Goal: Use online tool/utility

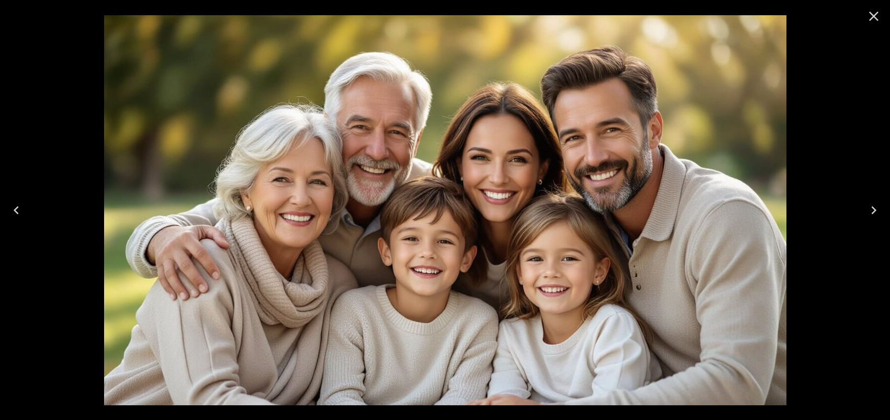
scroll to position [61, 0]
click at [878, 12] on icon "Close" at bounding box center [873, 16] width 16 height 16
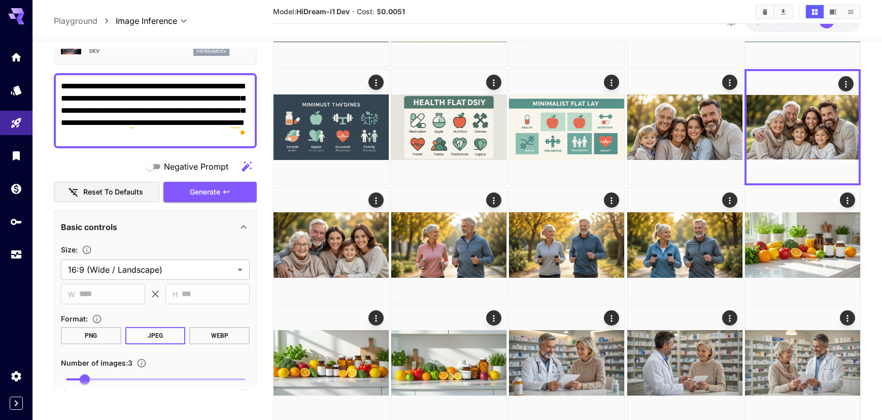
click at [102, 113] on textarea "**********" at bounding box center [155, 110] width 189 height 61
paste textarea "**********"
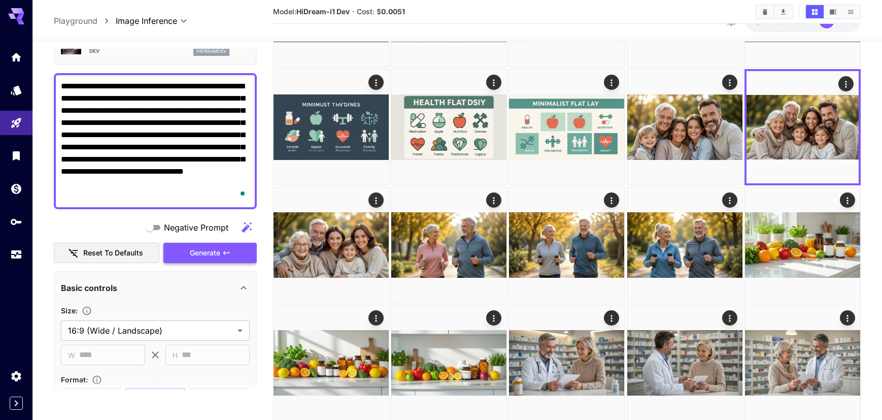
type textarea "**********"
click at [197, 255] on span "Generate" at bounding box center [205, 253] width 30 height 13
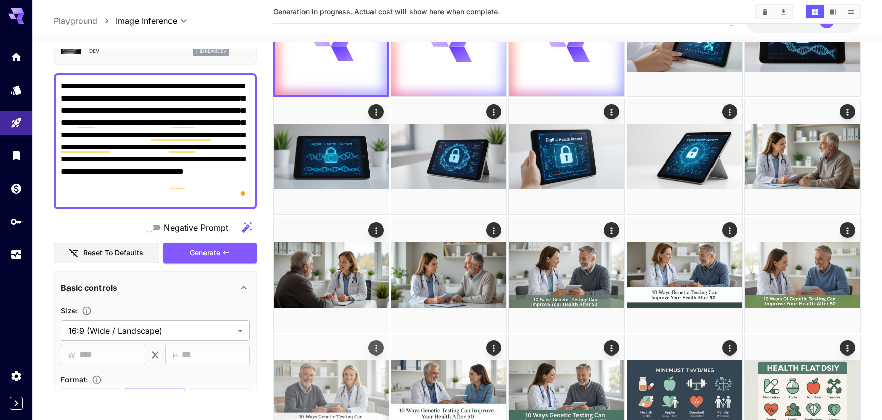
scroll to position [0, 0]
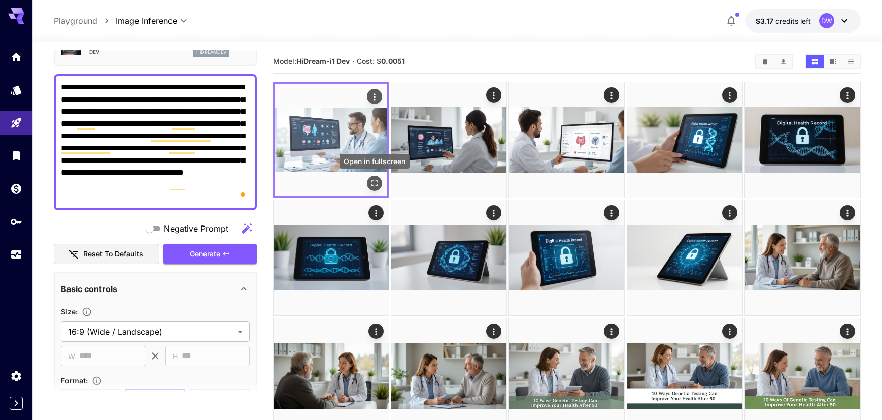
click at [378, 181] on icon "Open in fullscreen" at bounding box center [374, 183] width 10 height 10
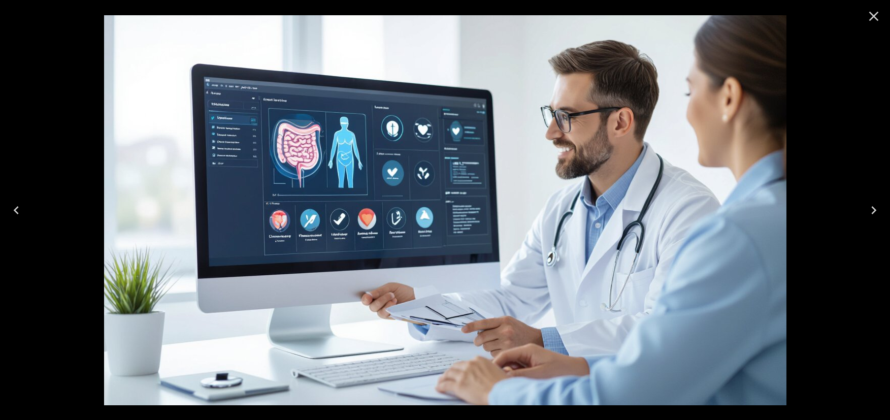
click at [873, 208] on icon "Next" at bounding box center [873, 210] width 5 height 8
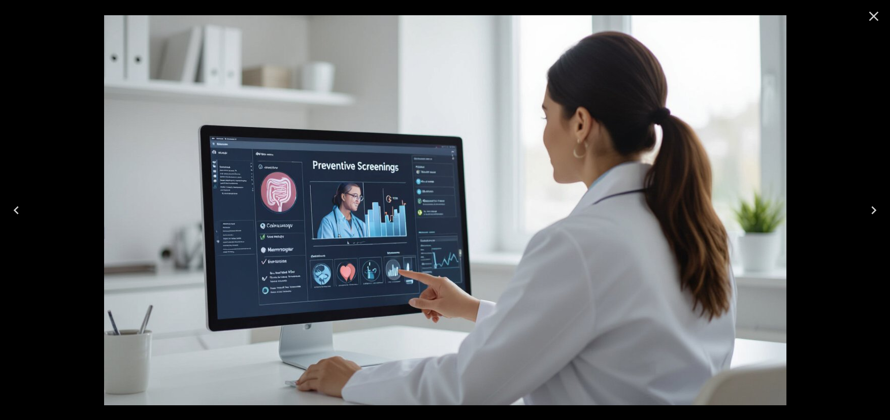
click at [873, 208] on icon "Next" at bounding box center [873, 210] width 5 height 8
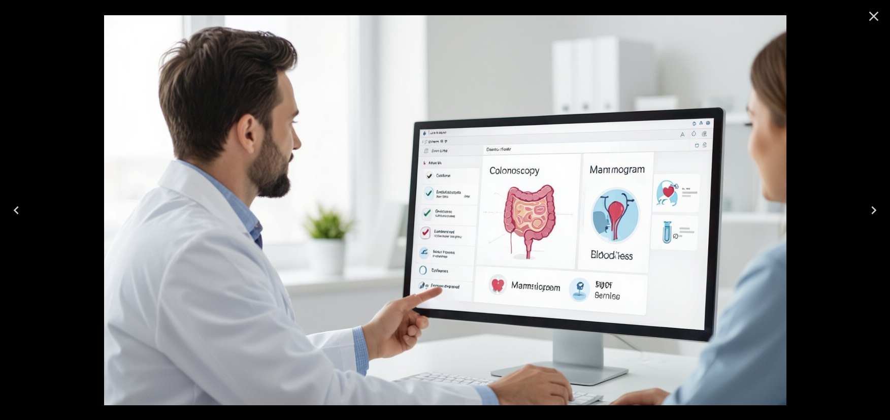
click at [868, 204] on icon "Next" at bounding box center [873, 210] width 16 height 16
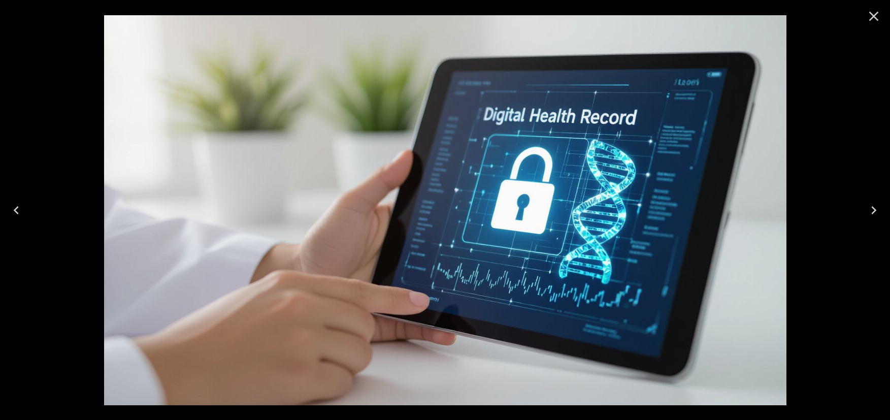
click at [12, 208] on icon "Previous" at bounding box center [16, 210] width 16 height 16
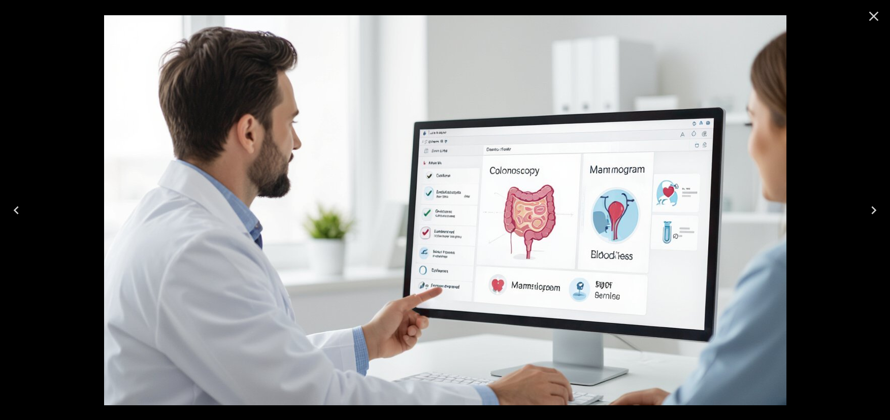
click at [12, 208] on icon "Previous" at bounding box center [16, 210] width 16 height 16
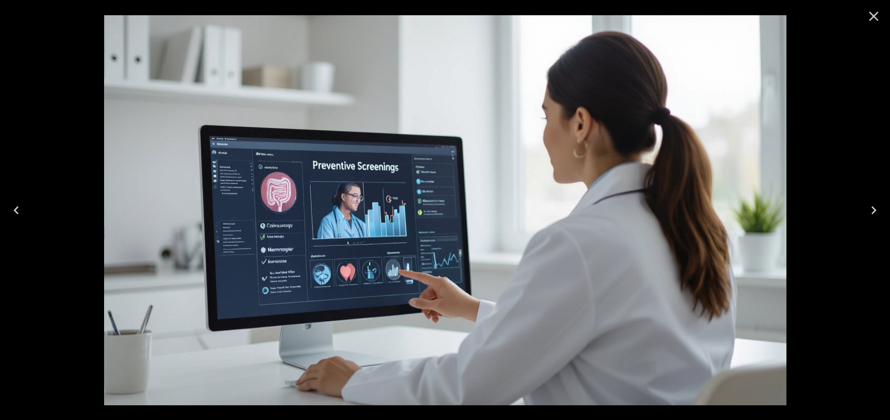
click at [12, 208] on icon "Previous" at bounding box center [16, 210] width 16 height 16
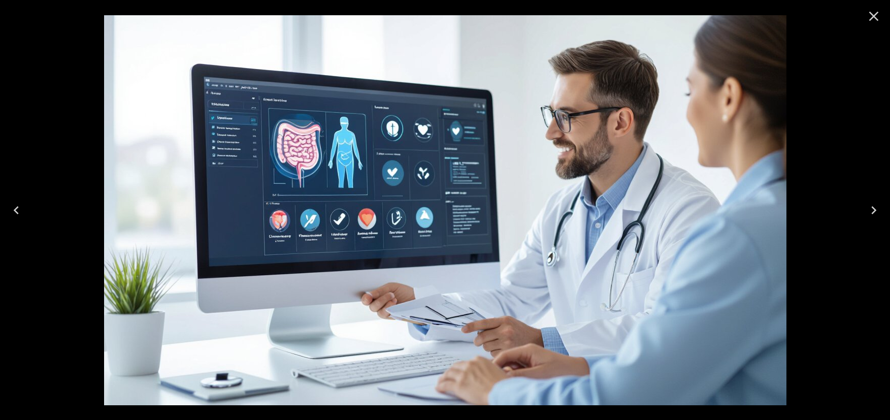
click at [878, 213] on icon "Next" at bounding box center [873, 210] width 16 height 16
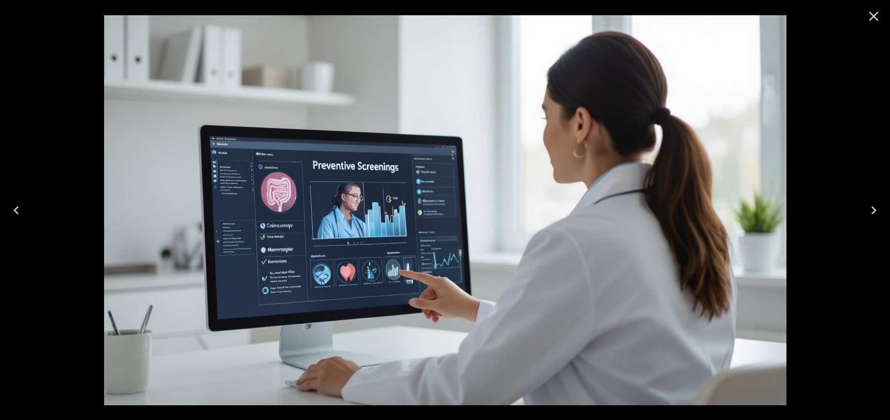
click at [875, 213] on icon "Next" at bounding box center [873, 210] width 16 height 16
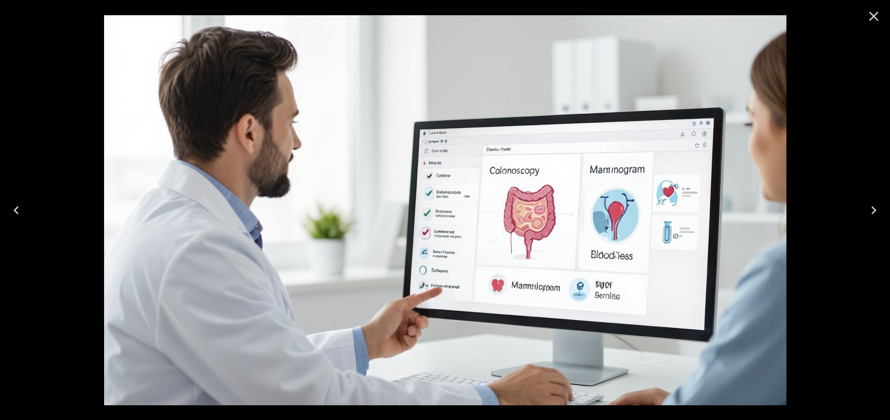
drag, startPoint x: 868, startPoint y: 23, endPoint x: 776, endPoint y: 52, distance: 96.9
click at [868, 23] on icon "Close" at bounding box center [873, 16] width 16 height 16
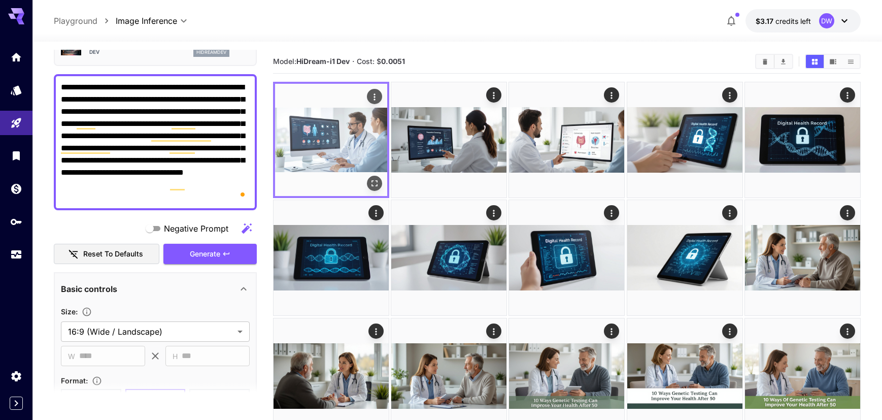
click at [364, 120] on img at bounding box center [331, 140] width 112 height 112
click at [380, 96] on button "Actions" at bounding box center [374, 96] width 15 height 15
click at [375, 95] on icon "Actions" at bounding box center [374, 97] width 10 height 10
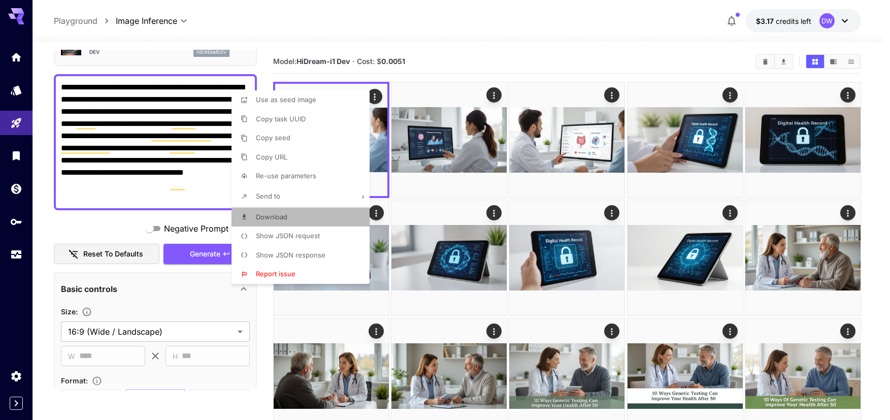
click at [277, 216] on span "Download" at bounding box center [271, 217] width 31 height 8
click at [599, 40] on div at bounding box center [445, 210] width 890 height 420
